Goal: Check status: Check status

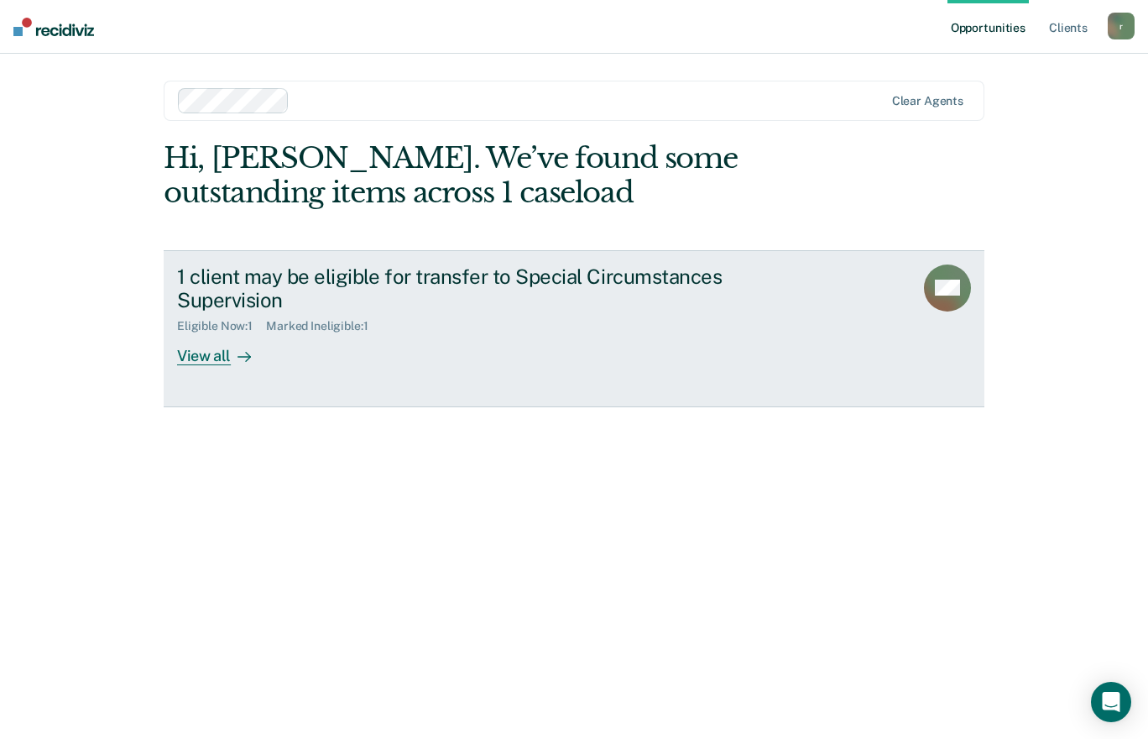
click at [222, 350] on div "View all" at bounding box center [224, 349] width 94 height 33
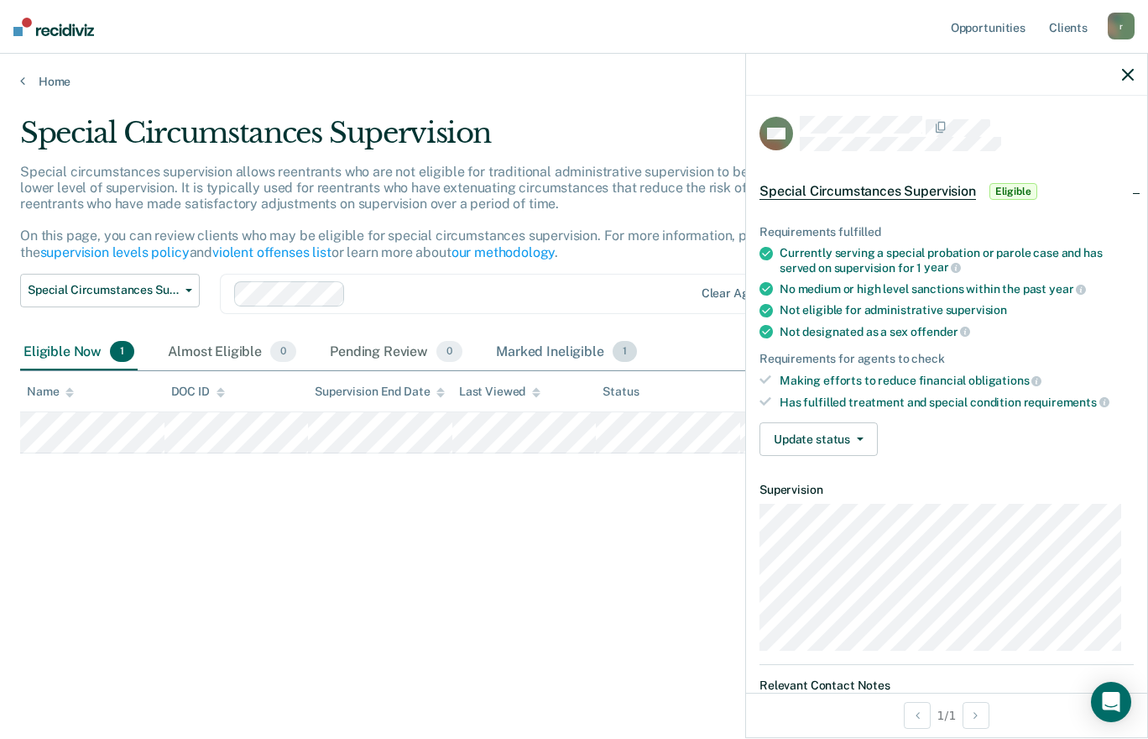
click at [575, 335] on div "Marked Ineligible 1" at bounding box center [567, 352] width 148 height 37
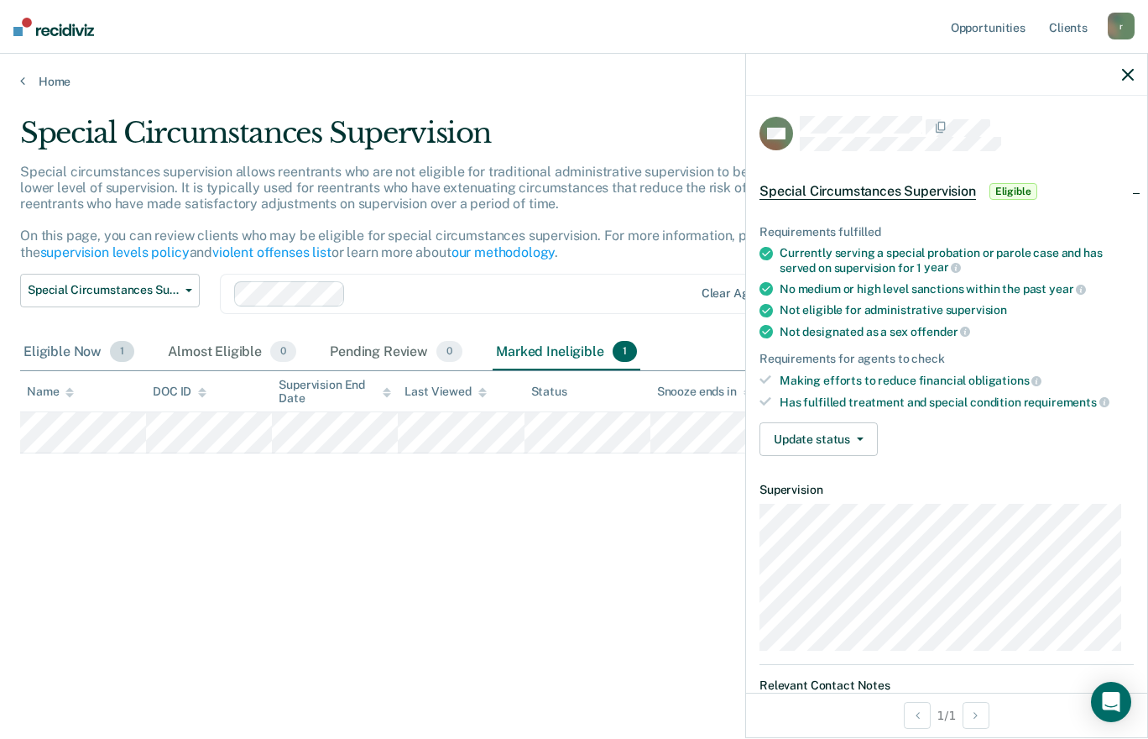
click at [46, 350] on div "Eligible Now 1" at bounding box center [79, 352] width 118 height 37
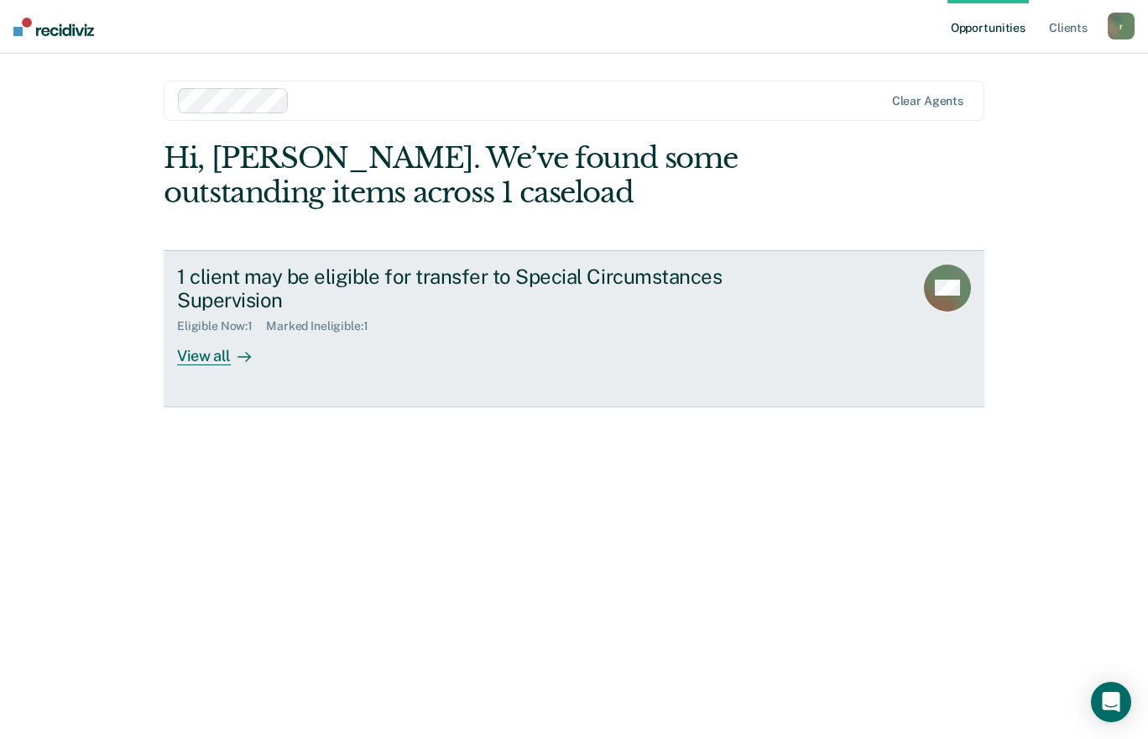
click at [201, 358] on div "View all" at bounding box center [224, 349] width 94 height 33
